Goal: Find contact information: Find contact information

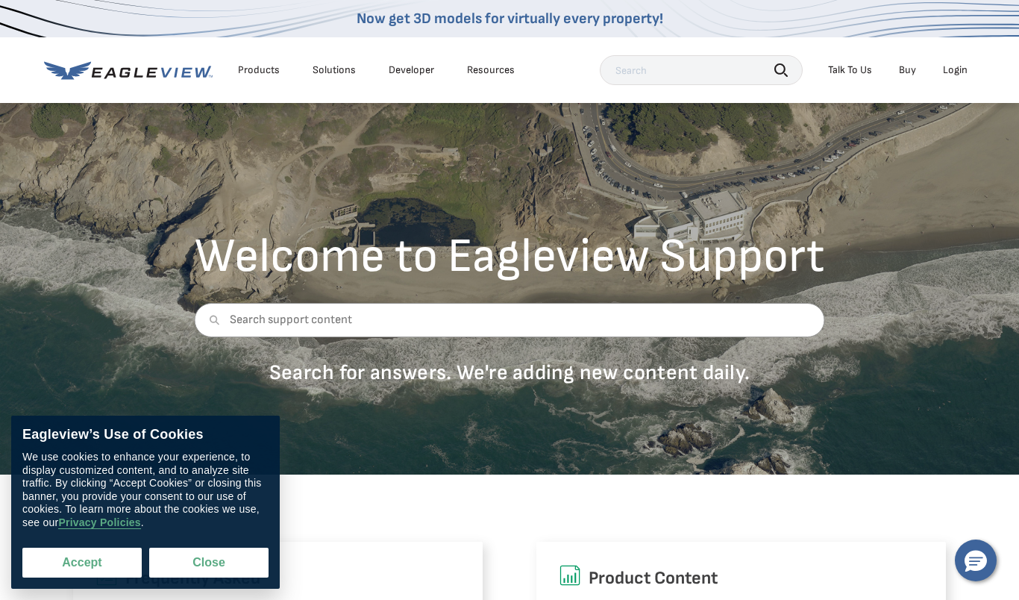
click at [114, 561] on button "Accept" at bounding box center [81, 563] width 119 height 30
checkbox input "true"
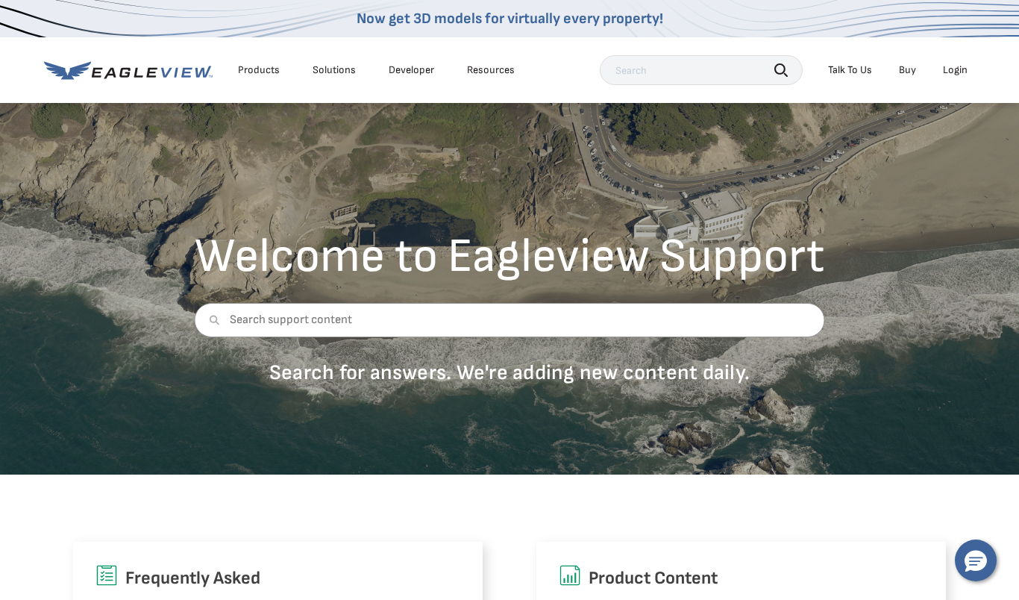
click at [853, 70] on div "Talk To Us" at bounding box center [850, 69] width 44 height 13
click at [848, 72] on div "Talk To Us" at bounding box center [850, 69] width 44 height 13
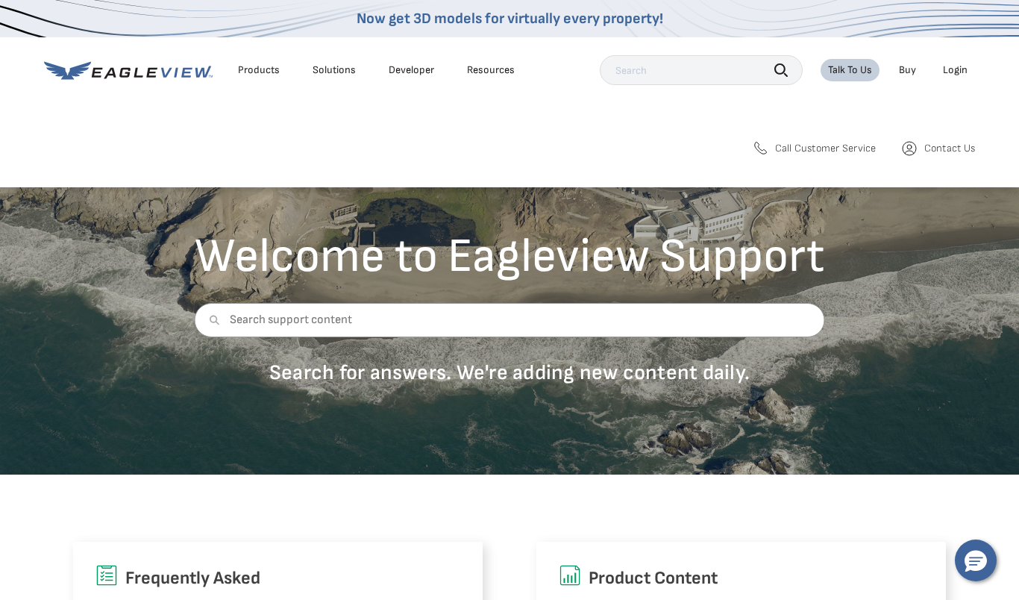
click at [818, 147] on span "Call Customer Service" at bounding box center [825, 148] width 101 height 13
click at [763, 148] on icon at bounding box center [760, 149] width 18 height 18
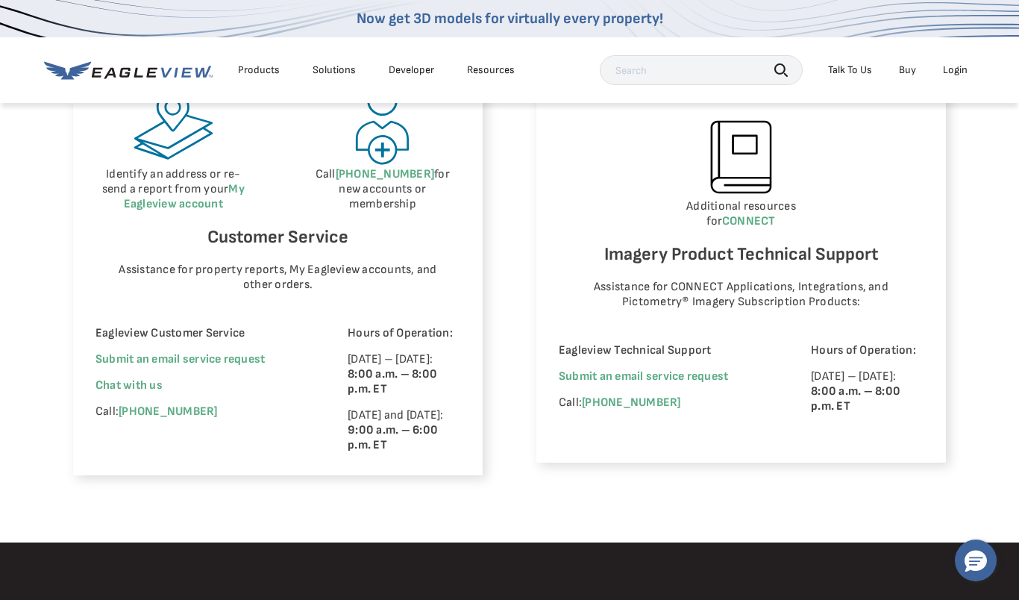
scroll to position [862, 0]
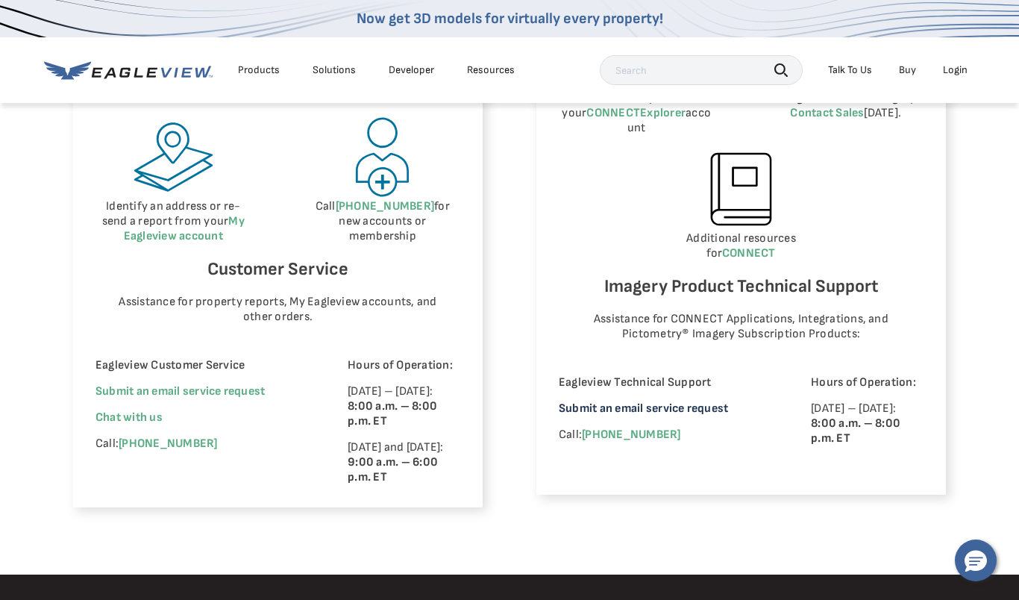
click at [640, 401] on link "Submit an email service request" at bounding box center [643, 408] width 169 height 14
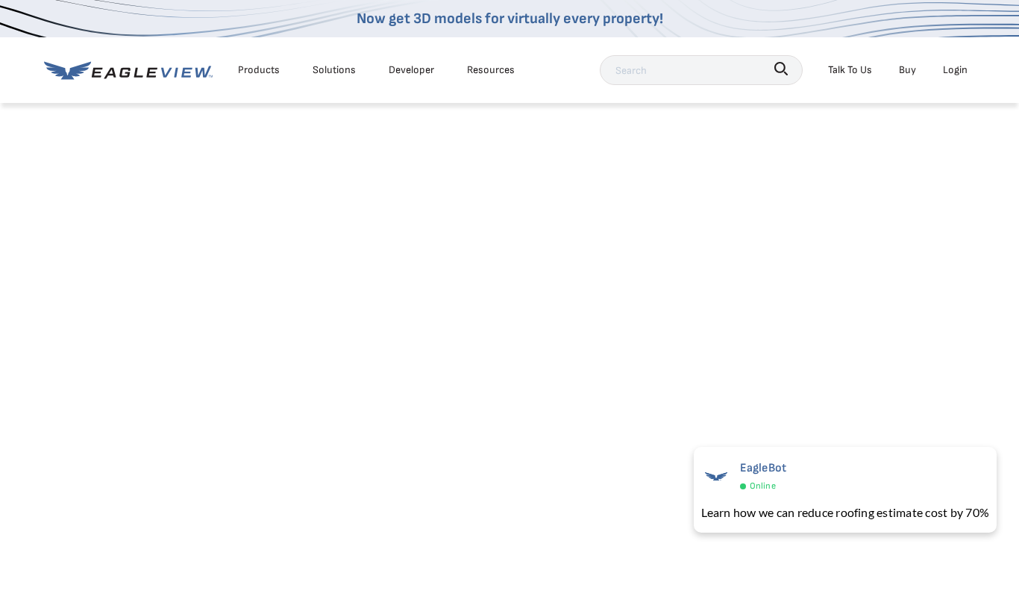
scroll to position [404, 0]
click at [992, 457] on span "×" at bounding box center [993, 460] width 8 height 22
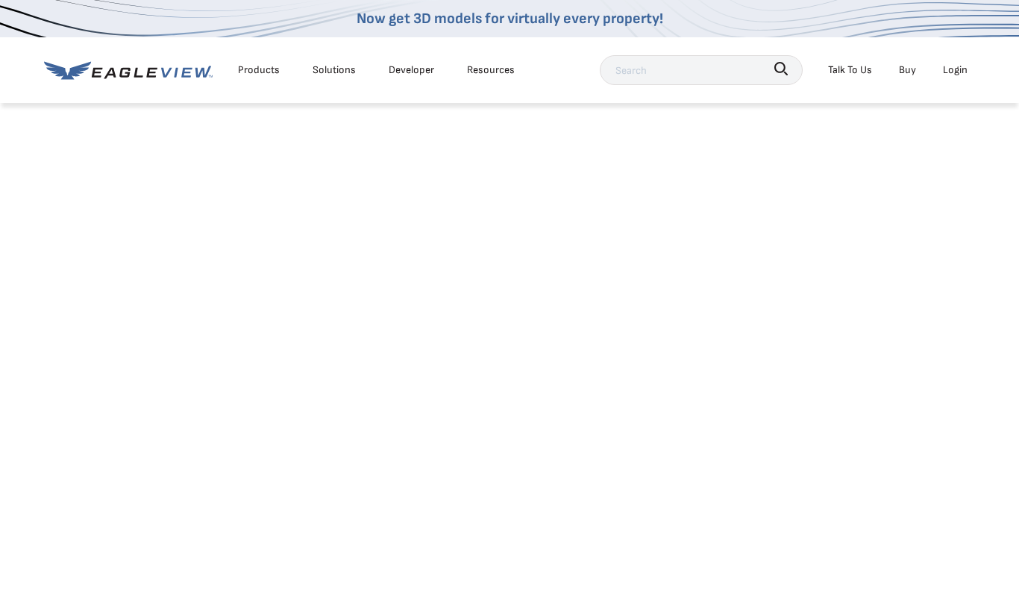
scroll to position [255, 0]
